Goal: Task Accomplishment & Management: Manage account settings

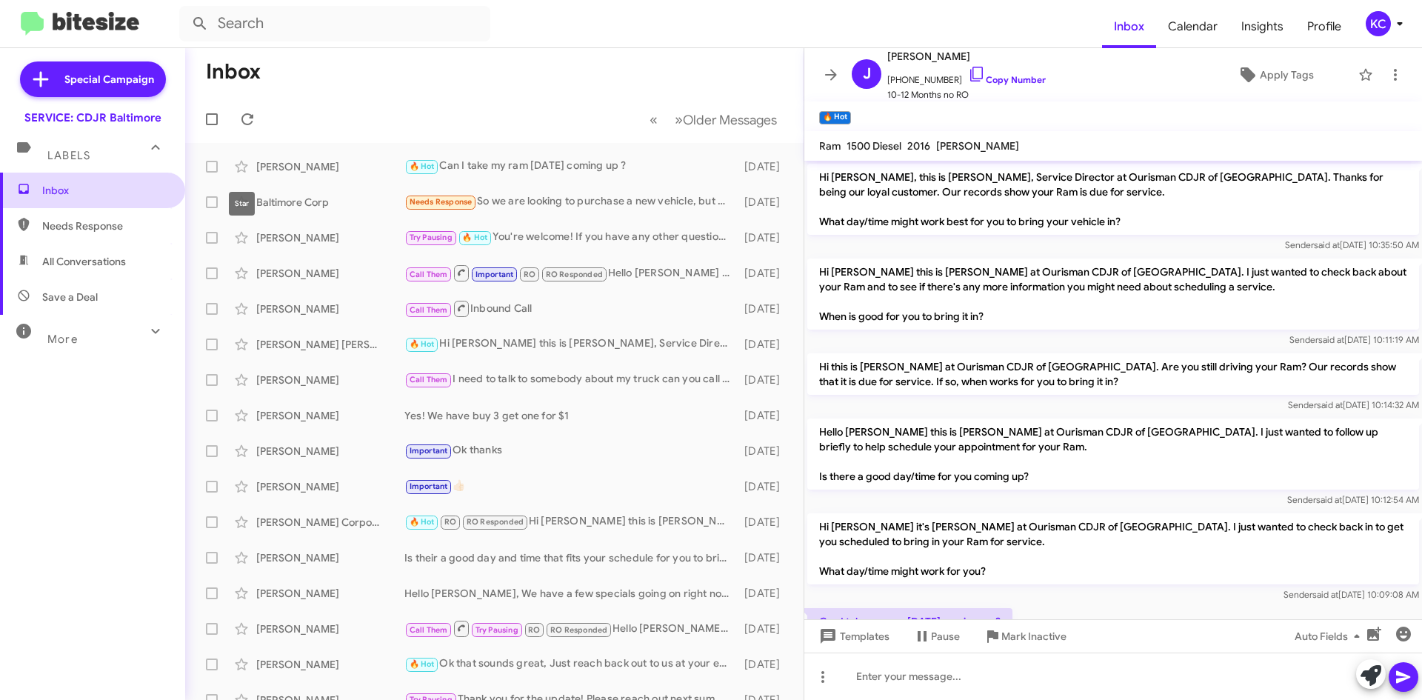
scroll to position [59, 0]
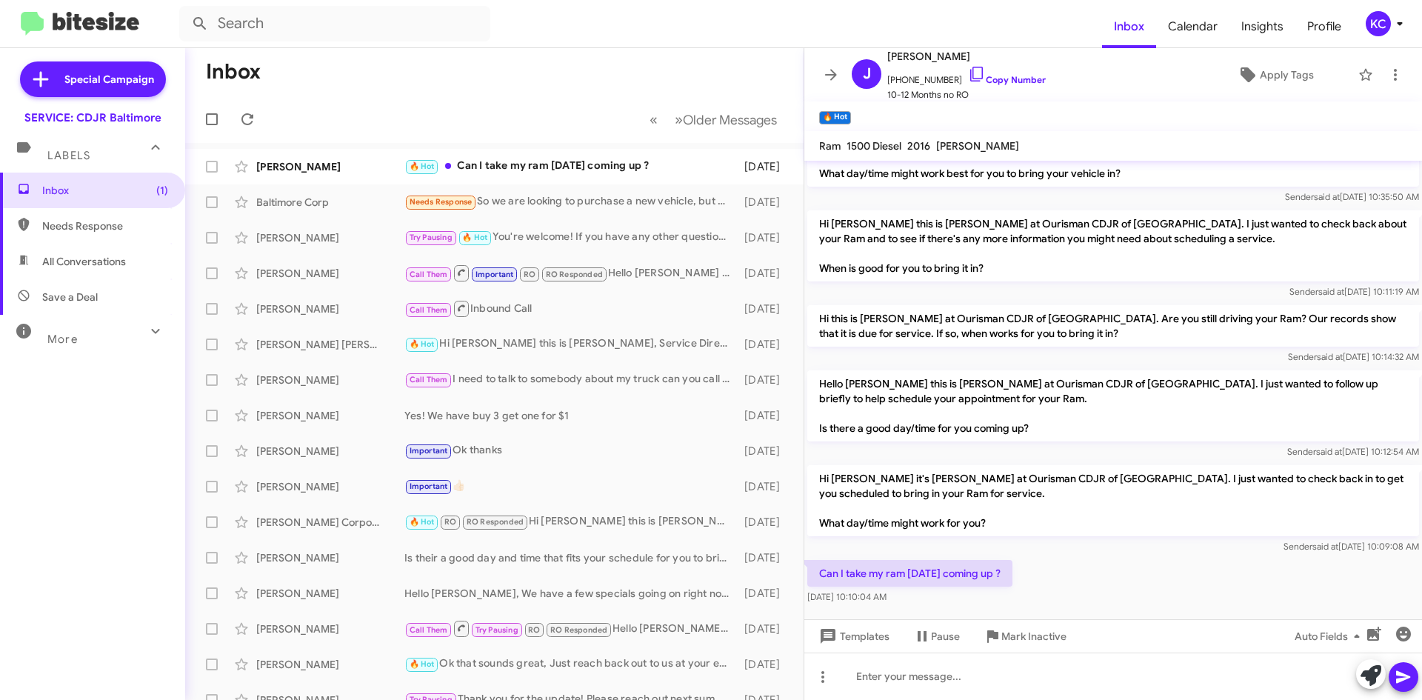
scroll to position [59, 0]
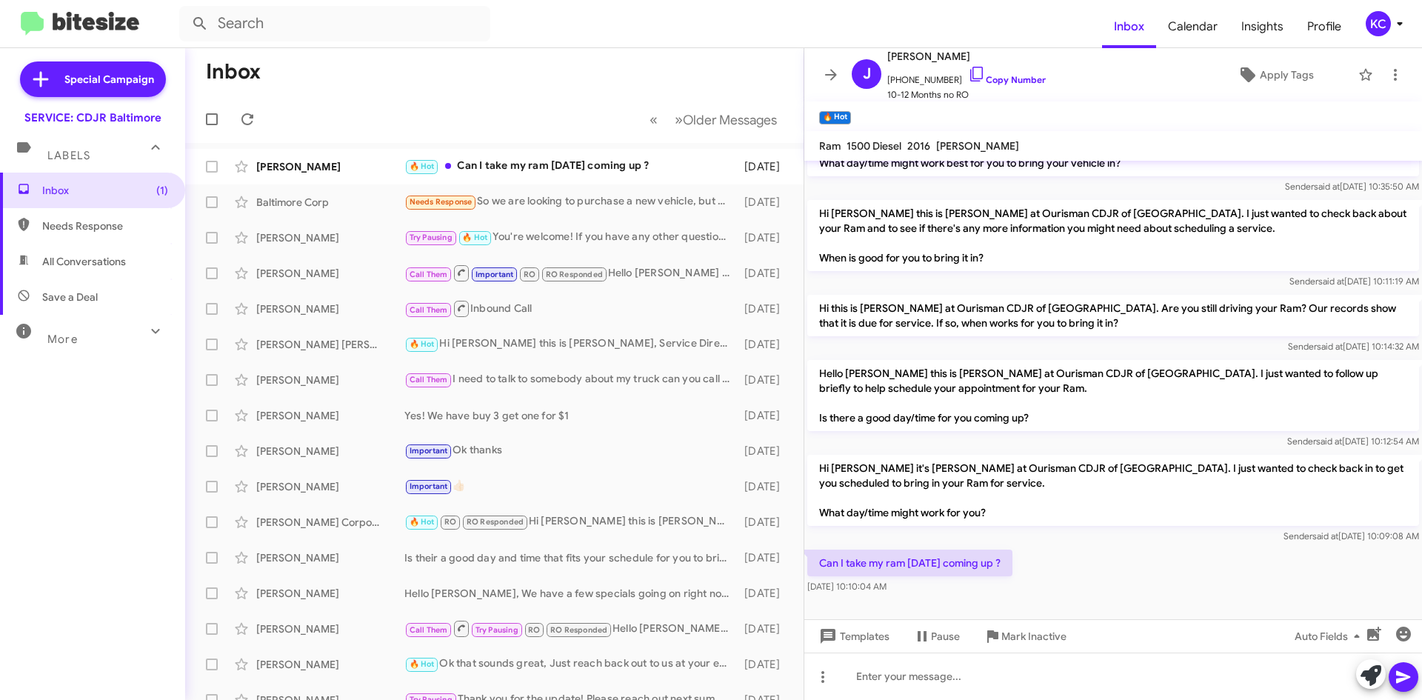
click at [1366, 24] on div "KC" at bounding box center [1378, 23] width 25 height 25
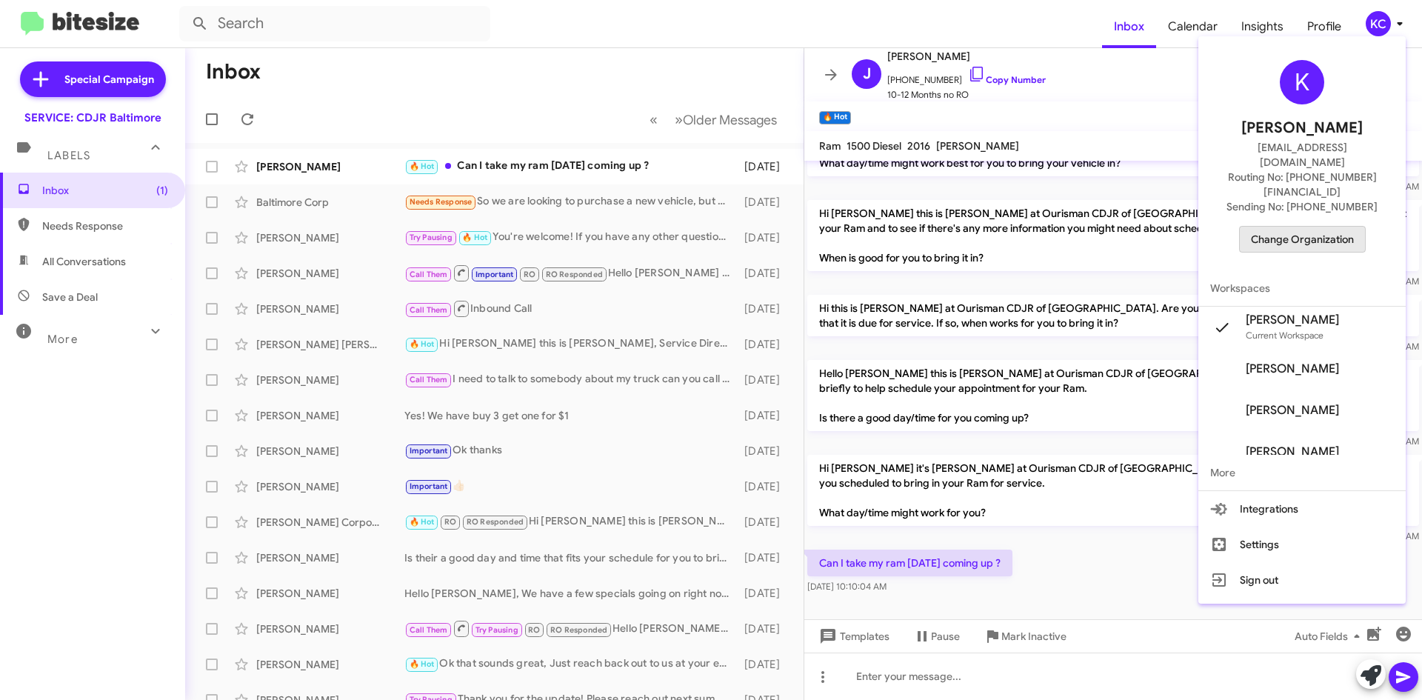
click at [1332, 227] on span "Change Organization" at bounding box center [1302, 239] width 103 height 25
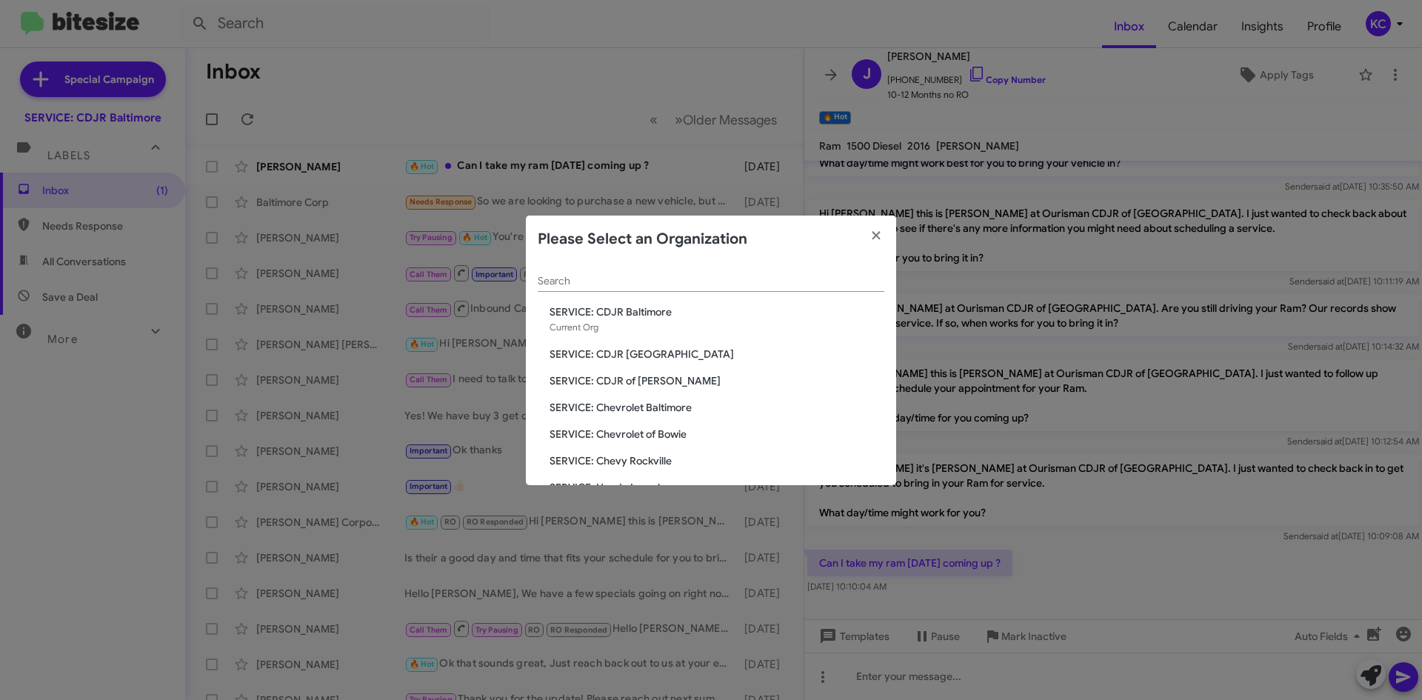
scroll to position [74, 0]
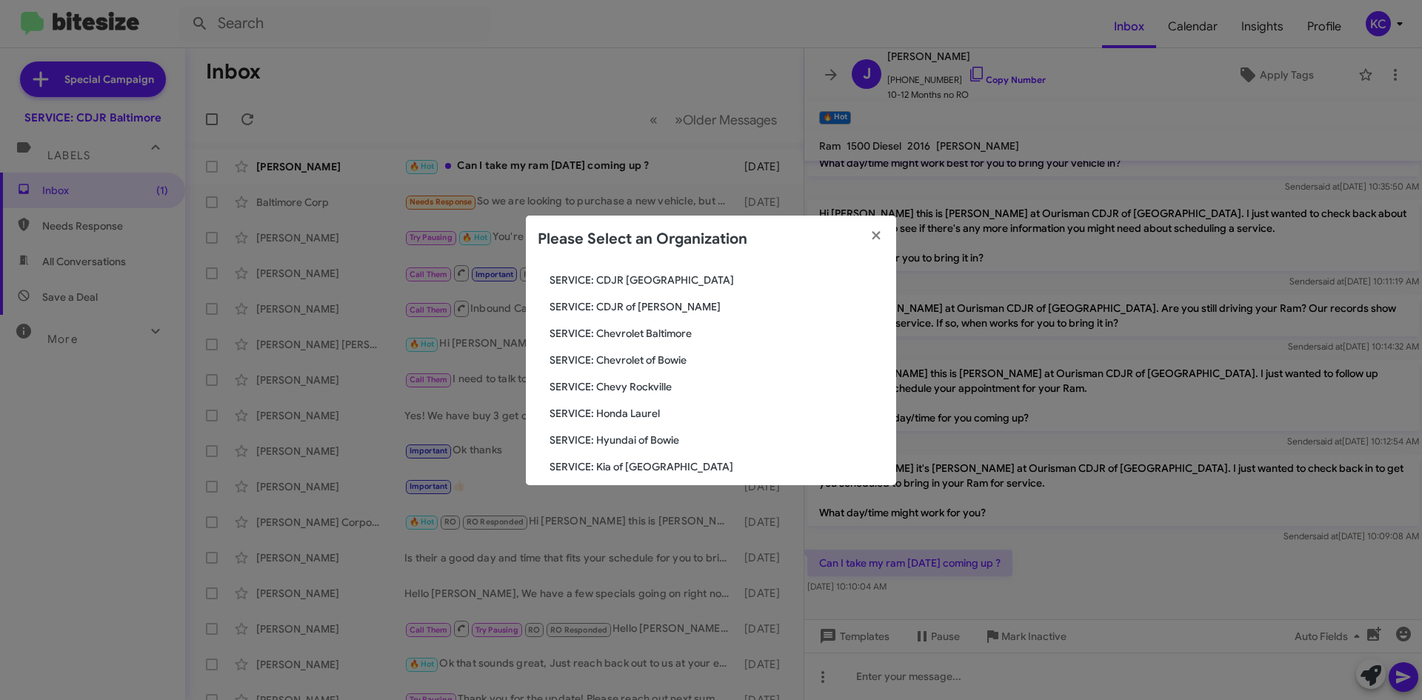
click at [645, 435] on span "SERVICE: Hyundai of Bowie" at bounding box center [717, 440] width 335 height 15
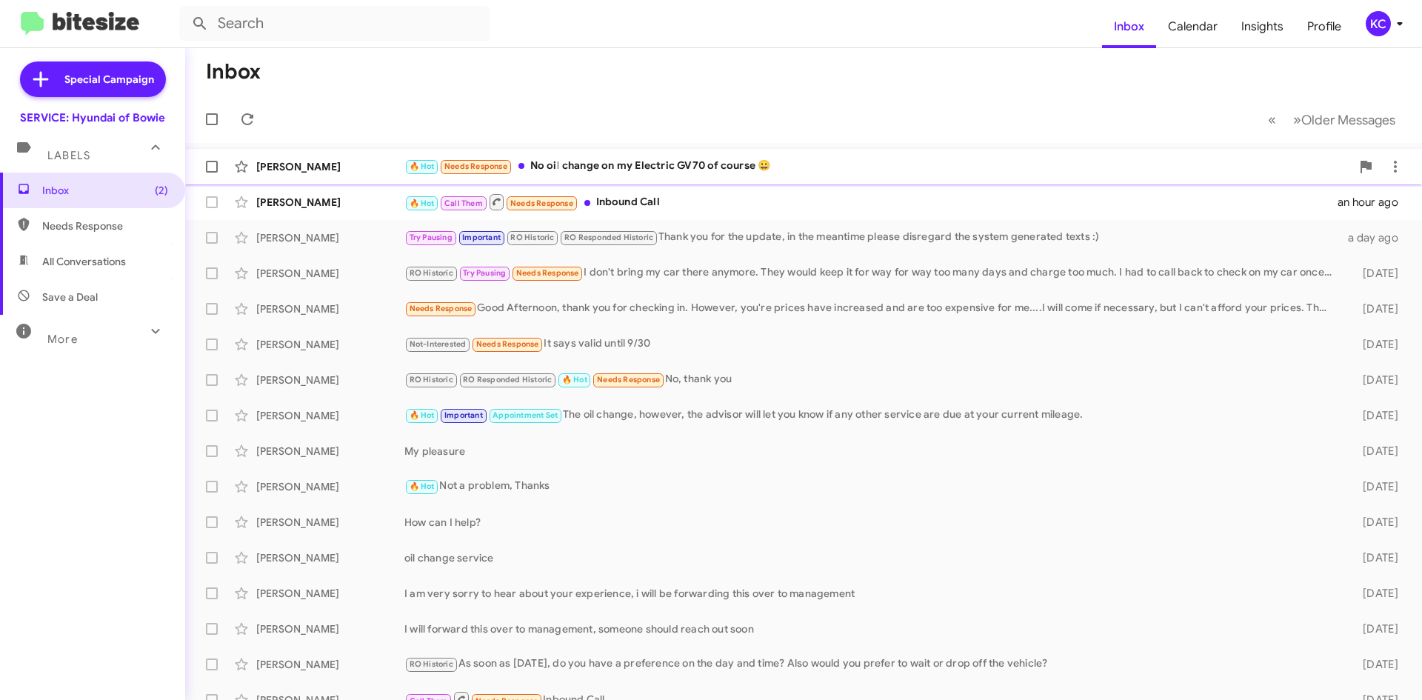
click at [630, 170] on div "🔥 Hot Needs Response No oil change on my Electric GV70 of course 😀" at bounding box center [877, 166] width 946 height 17
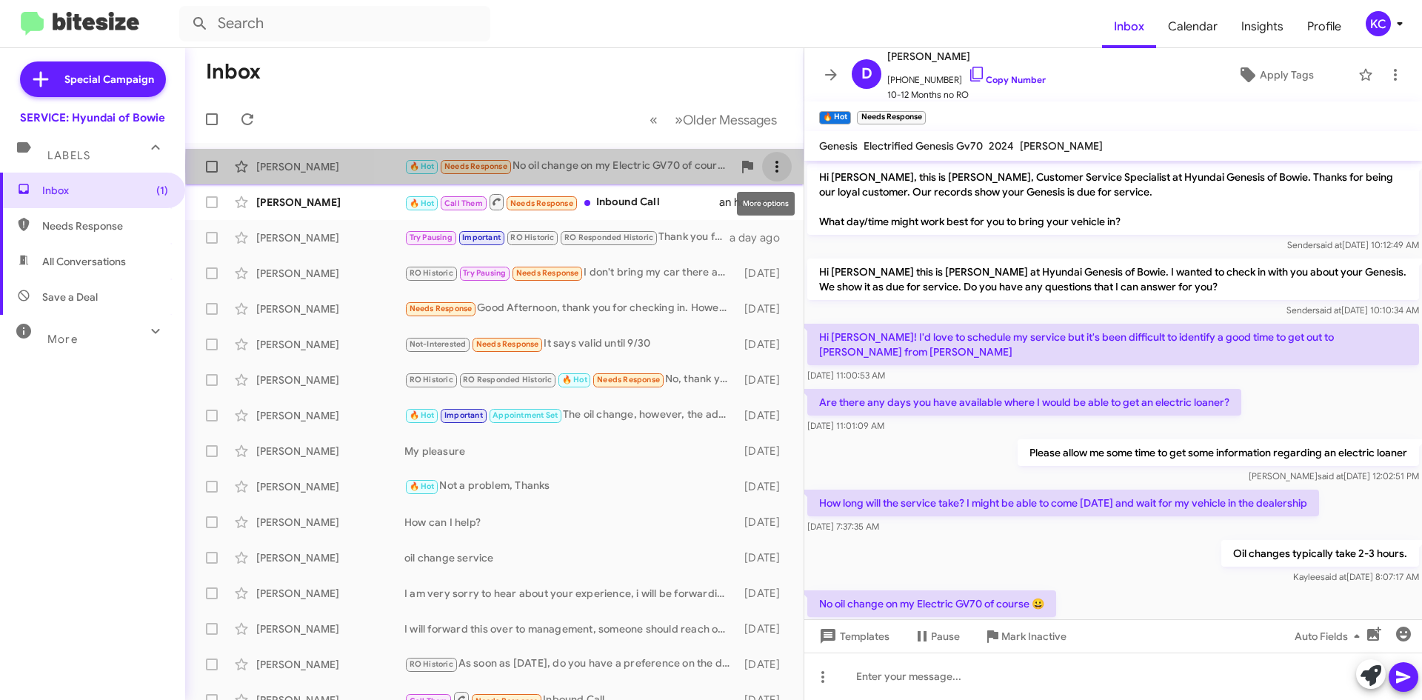
click at [772, 167] on icon at bounding box center [777, 167] width 18 height 18
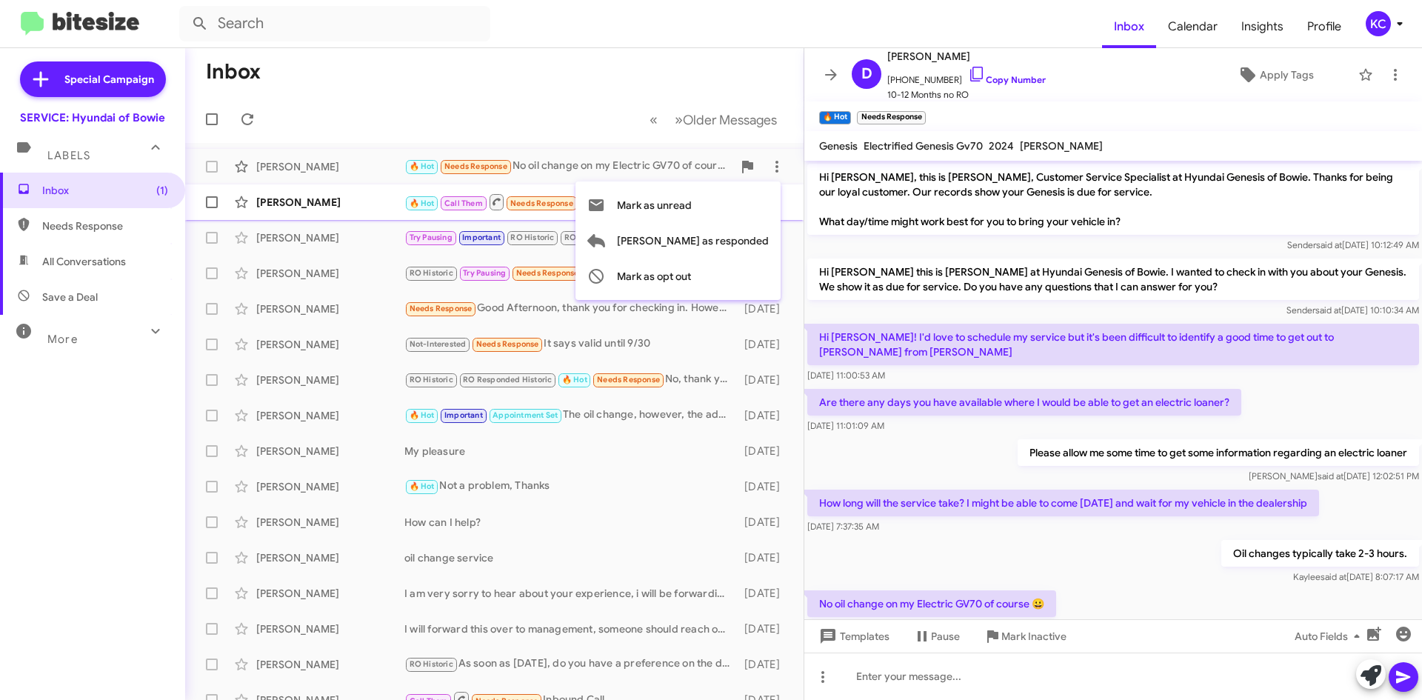
click at [692, 207] on span "Mark as unread" at bounding box center [654, 205] width 75 height 36
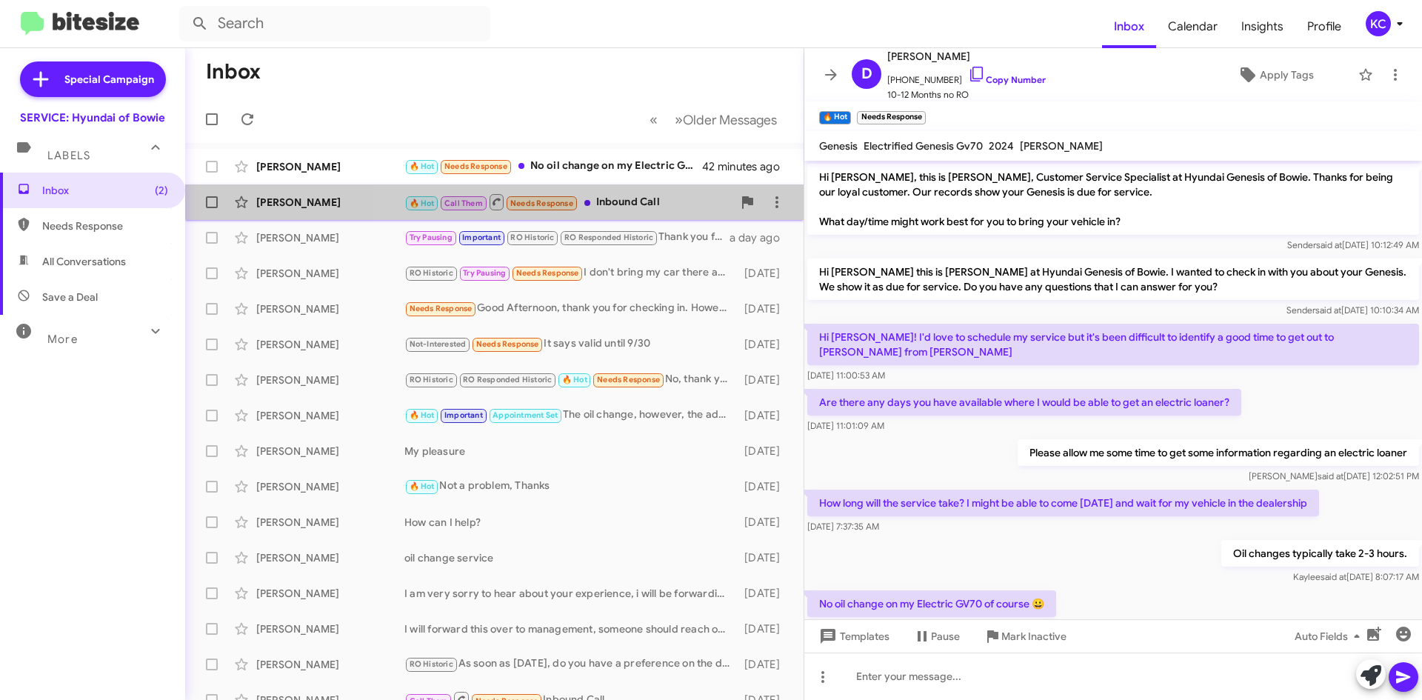
click at [667, 200] on div "🔥 Hot Call Them Needs Response Inbound Call" at bounding box center [568, 202] width 328 height 19
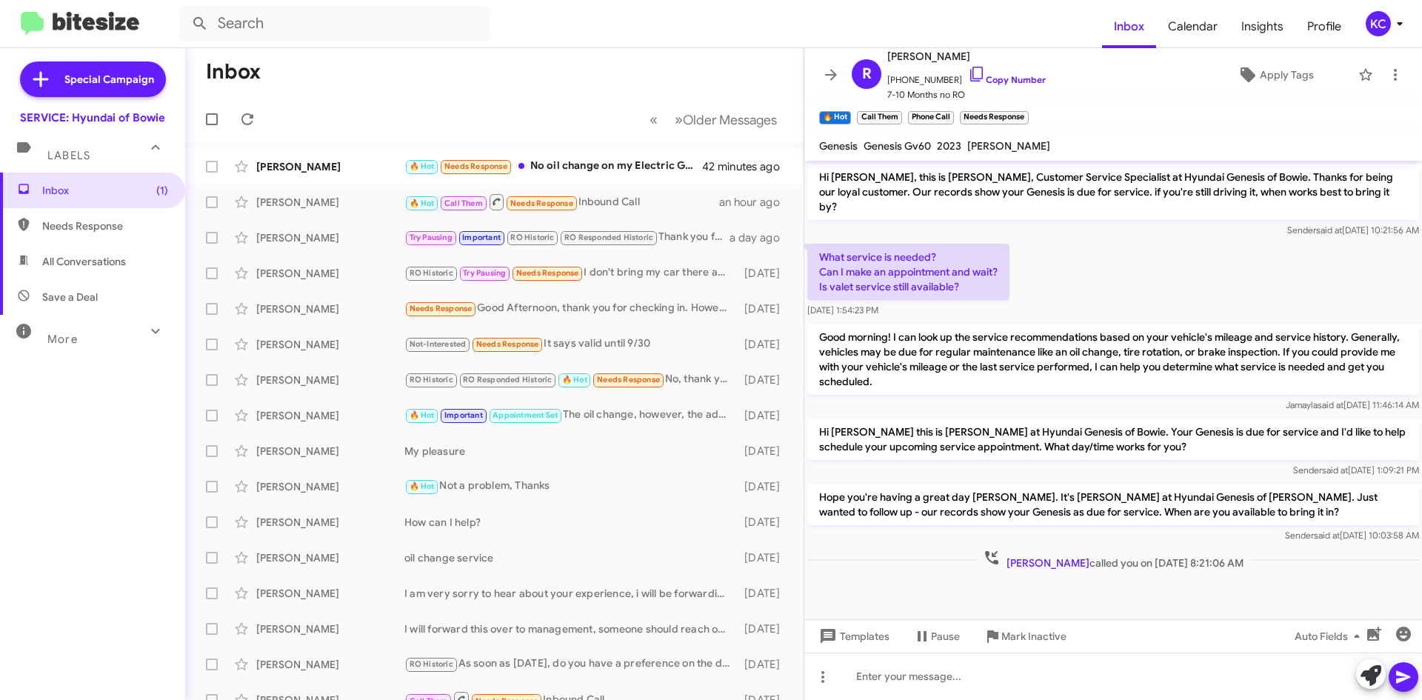
click at [1360, 29] on button "KC" at bounding box center [1379, 23] width 53 height 25
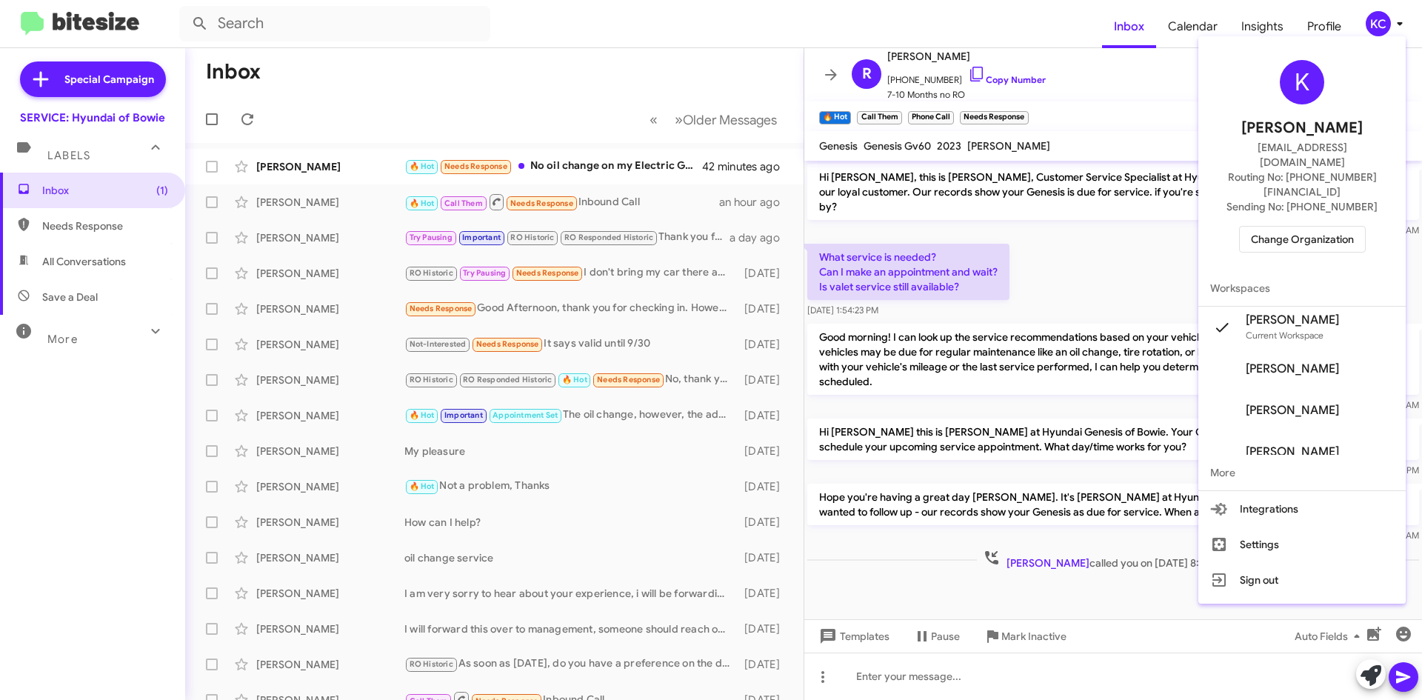
click at [1332, 227] on span "Change Organization" at bounding box center [1302, 239] width 103 height 25
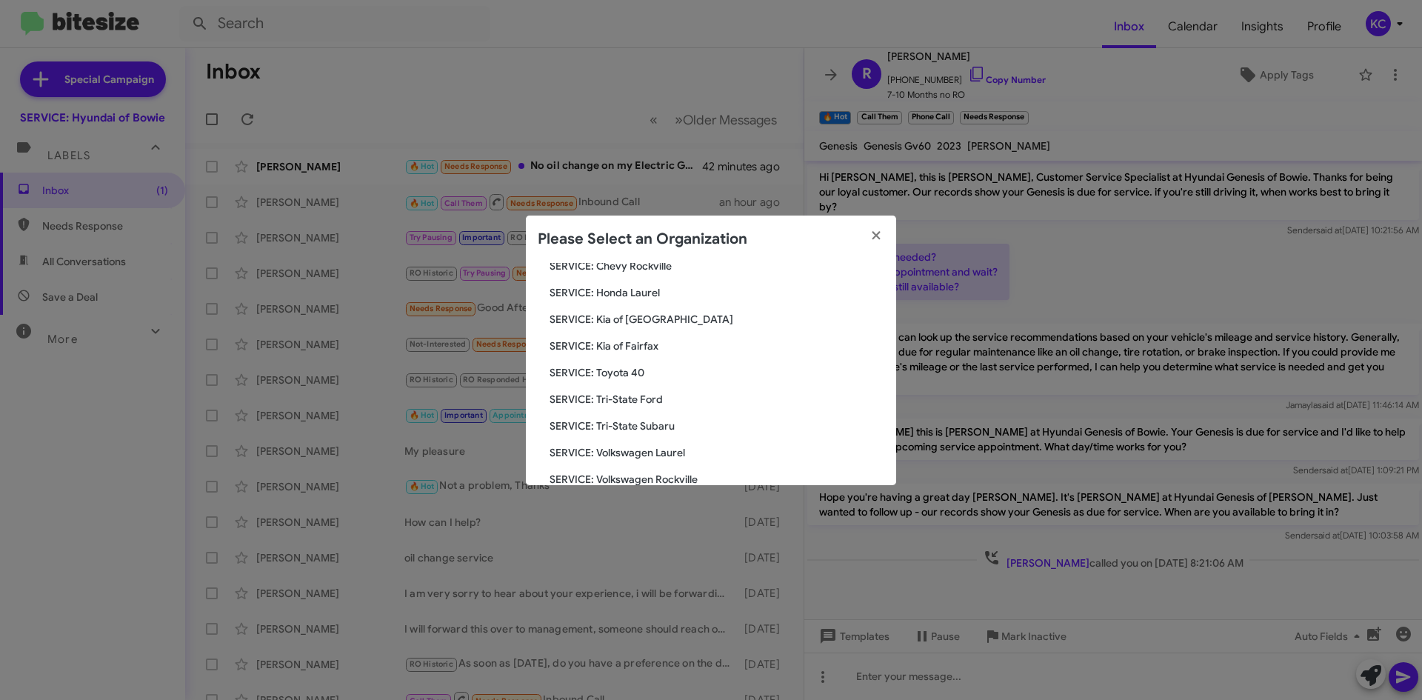
scroll to position [222, 0]
click at [629, 367] on span "SERVICE: Toyota 40" at bounding box center [717, 371] width 335 height 15
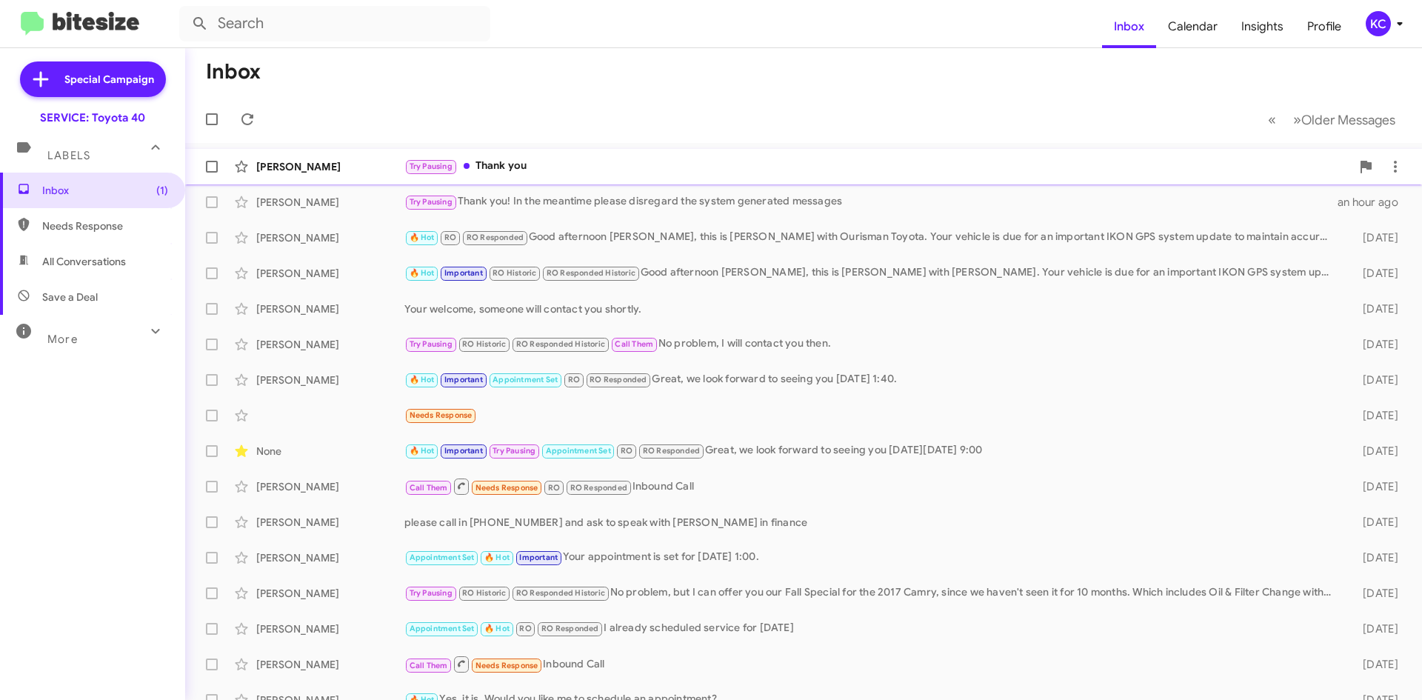
click at [559, 167] on div "Try Pausing Thank you" at bounding box center [877, 166] width 946 height 17
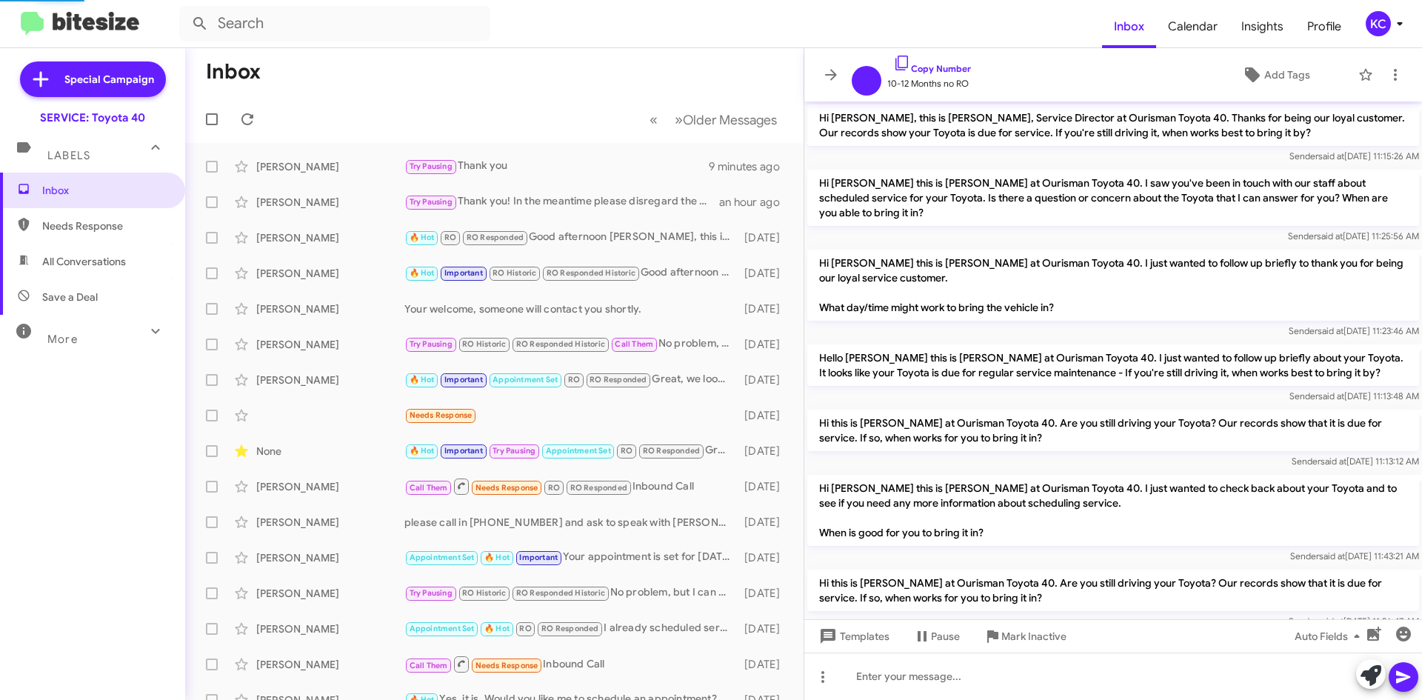
scroll to position [634, 0]
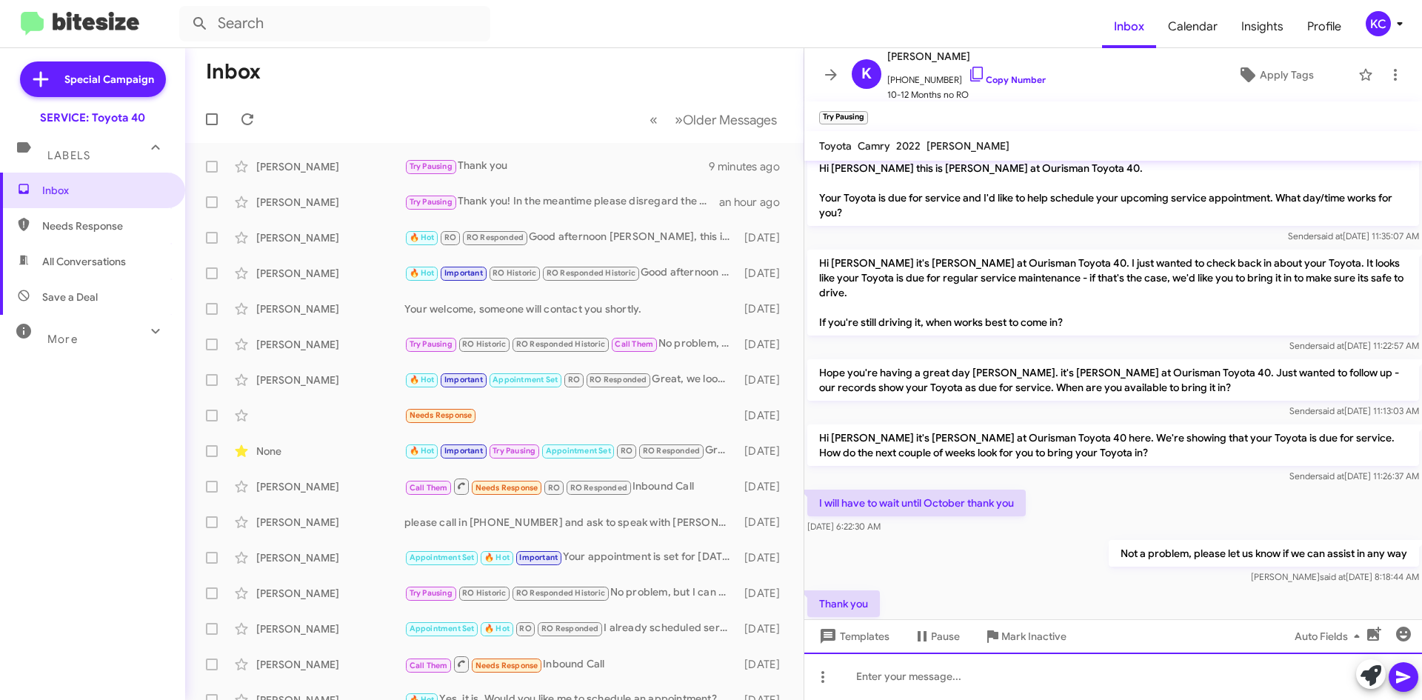
click at [1006, 682] on div at bounding box center [1113, 675] width 618 height 47
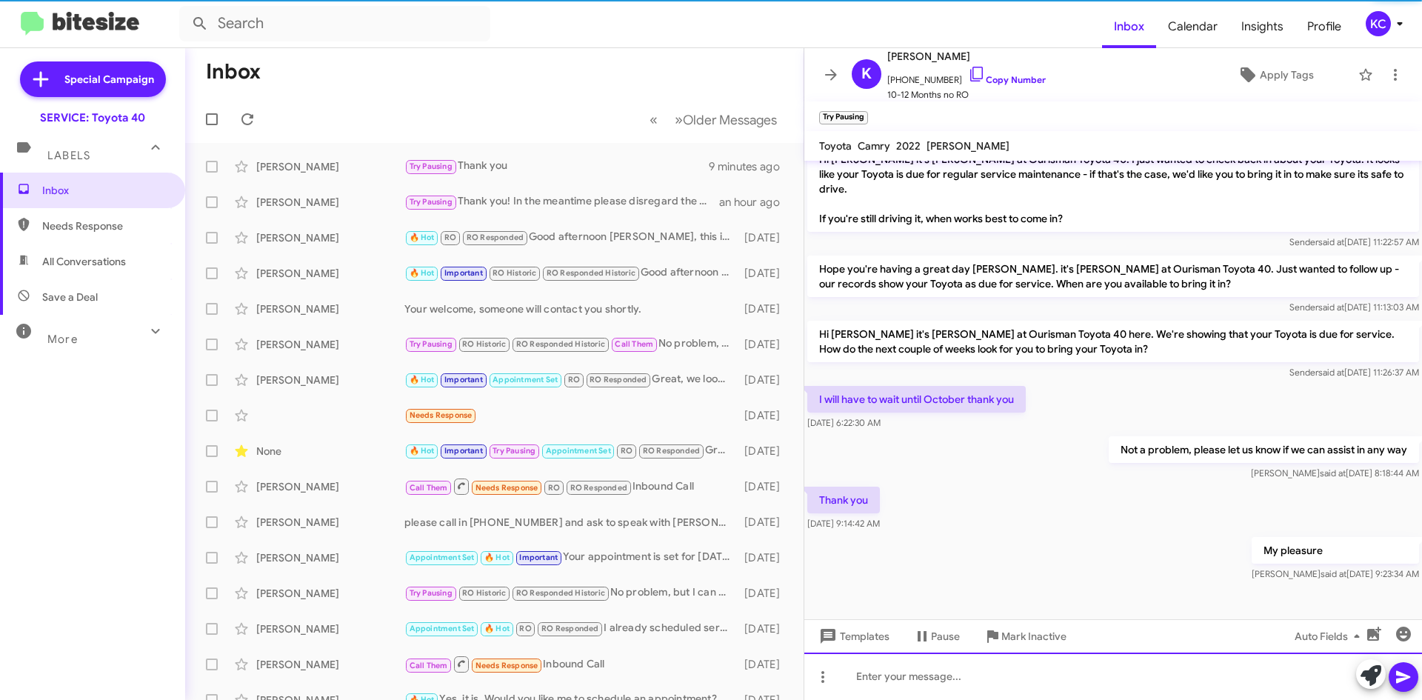
scroll to position [747, 0]
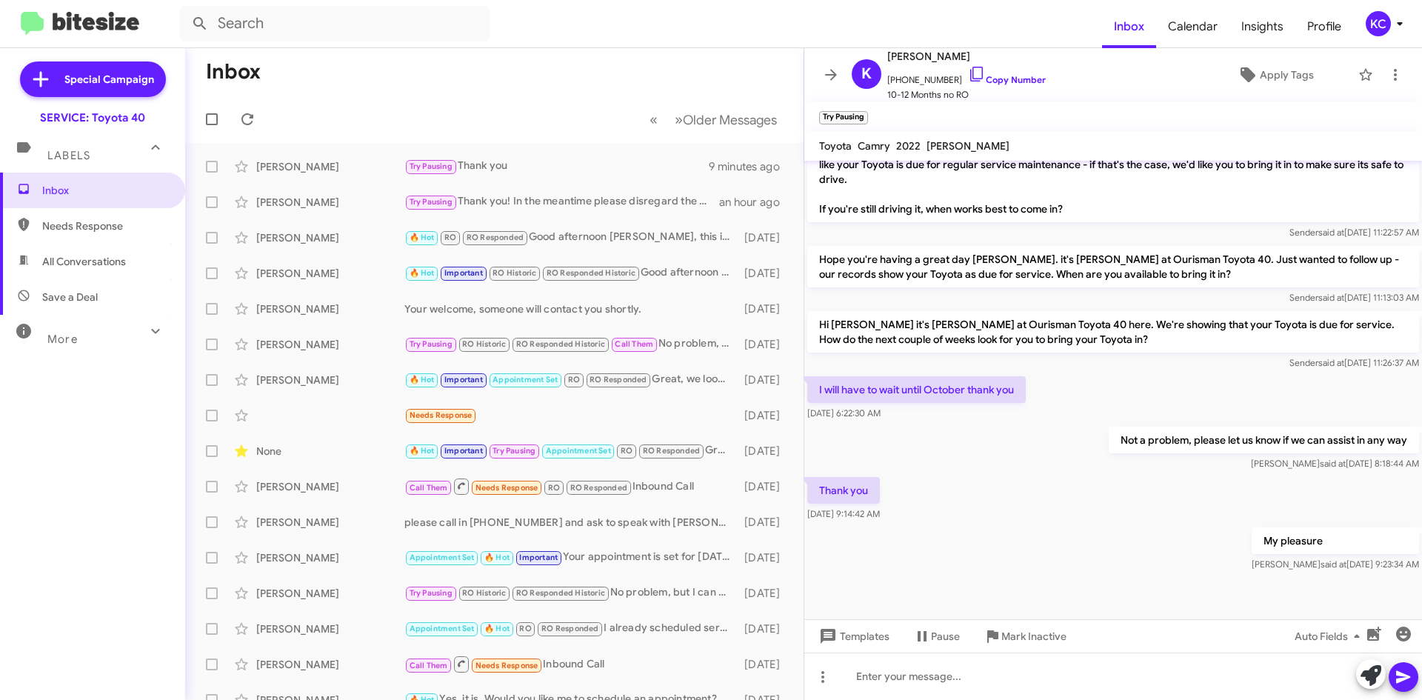
click at [1384, 21] on div "KC" at bounding box center [1378, 23] width 25 height 25
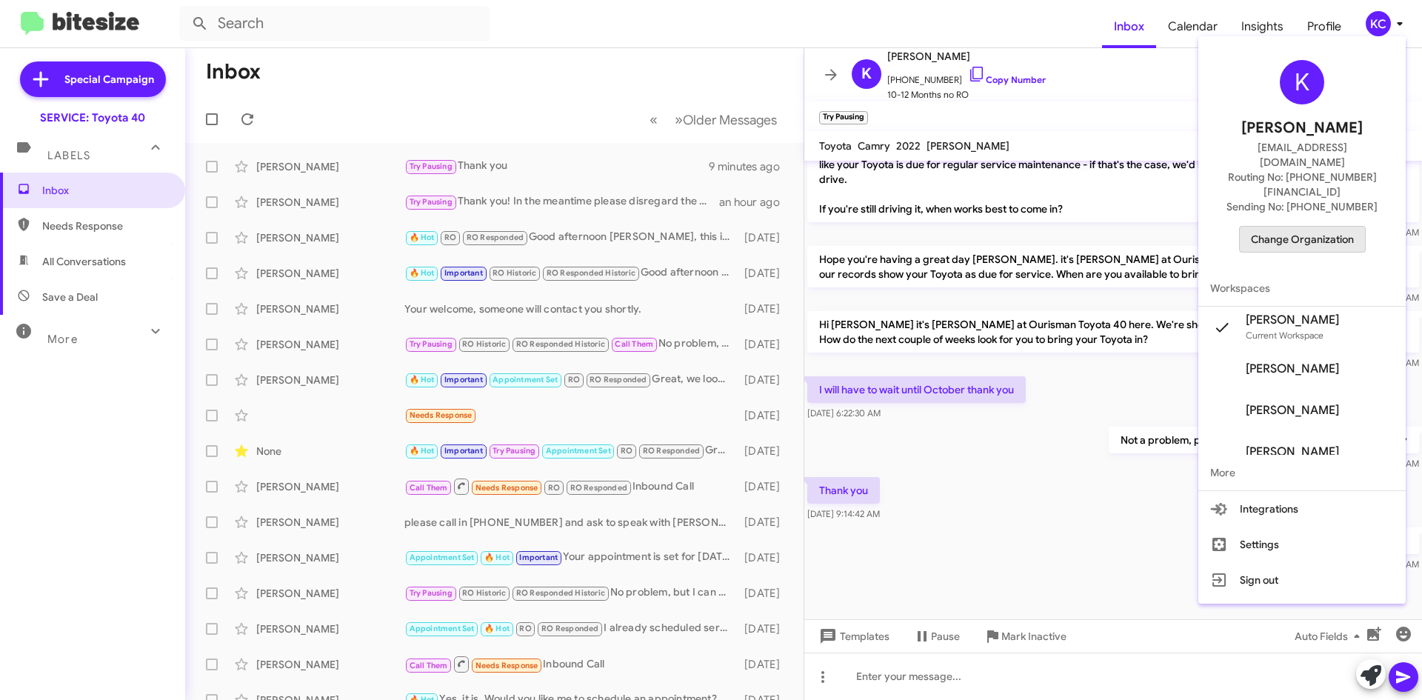
click at [1335, 227] on span "Change Organization" at bounding box center [1302, 239] width 103 height 25
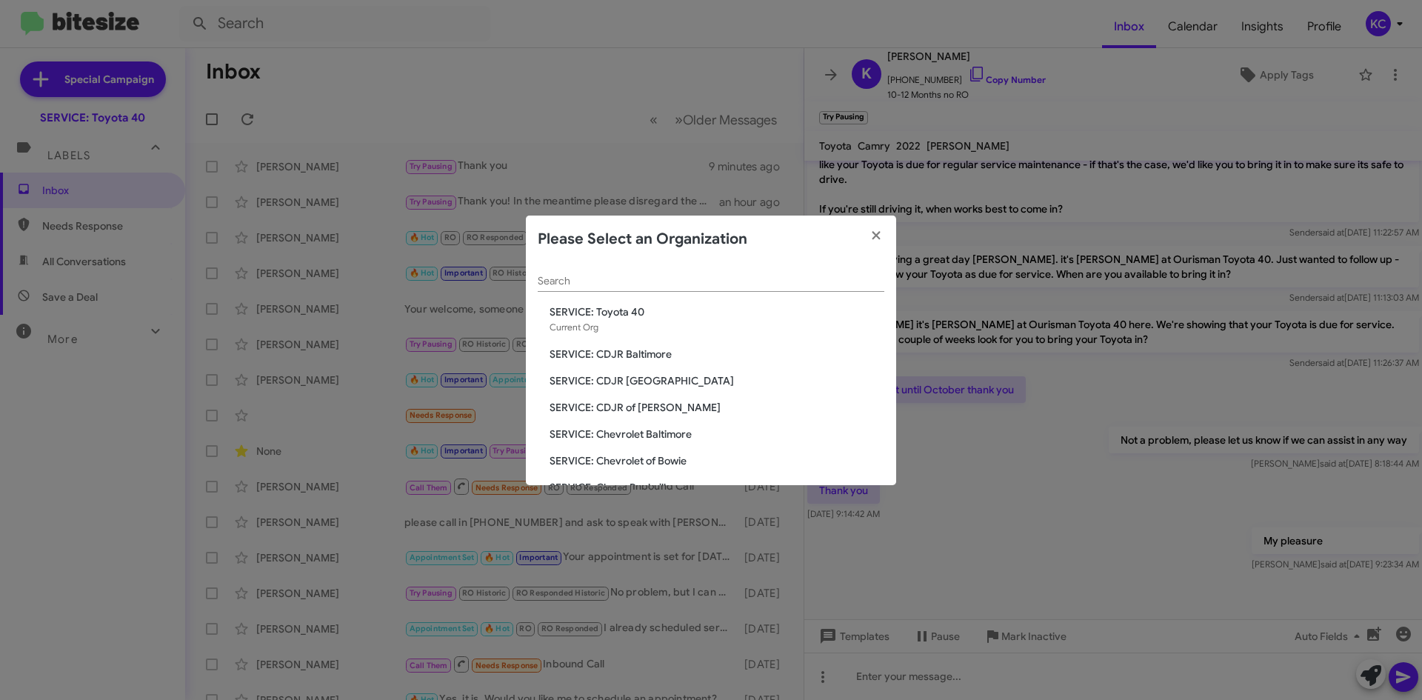
scroll to position [148, 0]
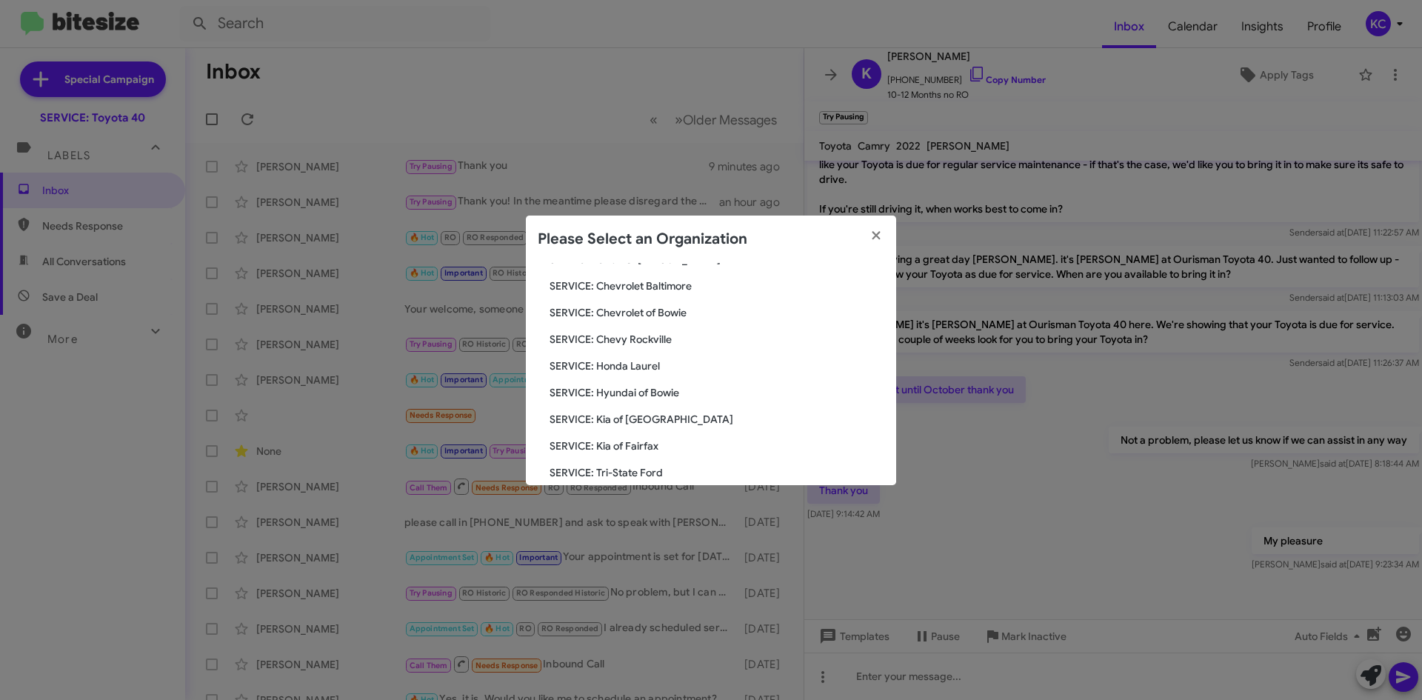
click at [628, 449] on span "SERVICE: Kia of Fairfax" at bounding box center [717, 445] width 335 height 15
